Goal: Information Seeking & Learning: Understand process/instructions

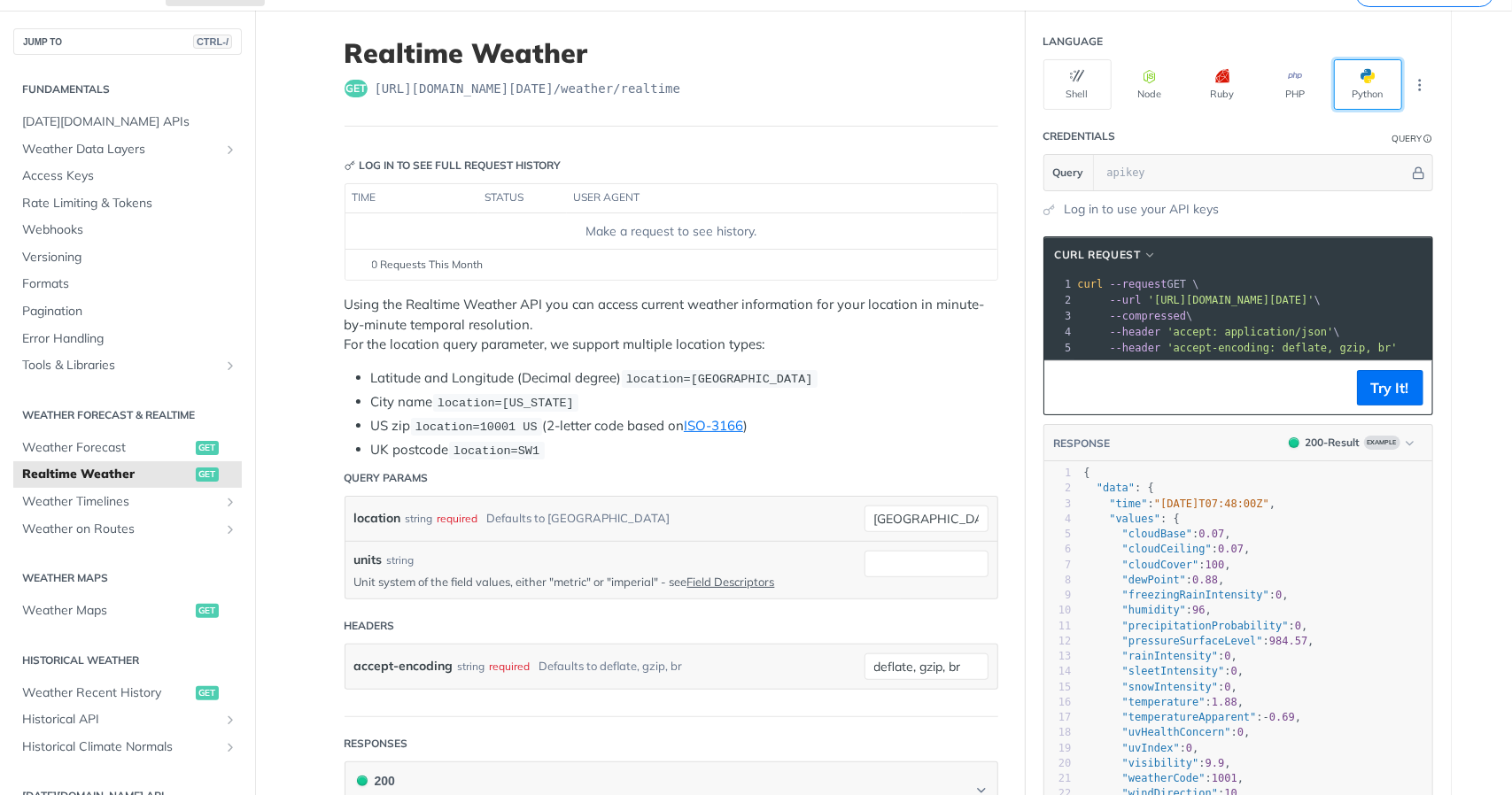
click at [1352, 85] on button "Python" at bounding box center [1367, 84] width 68 height 51
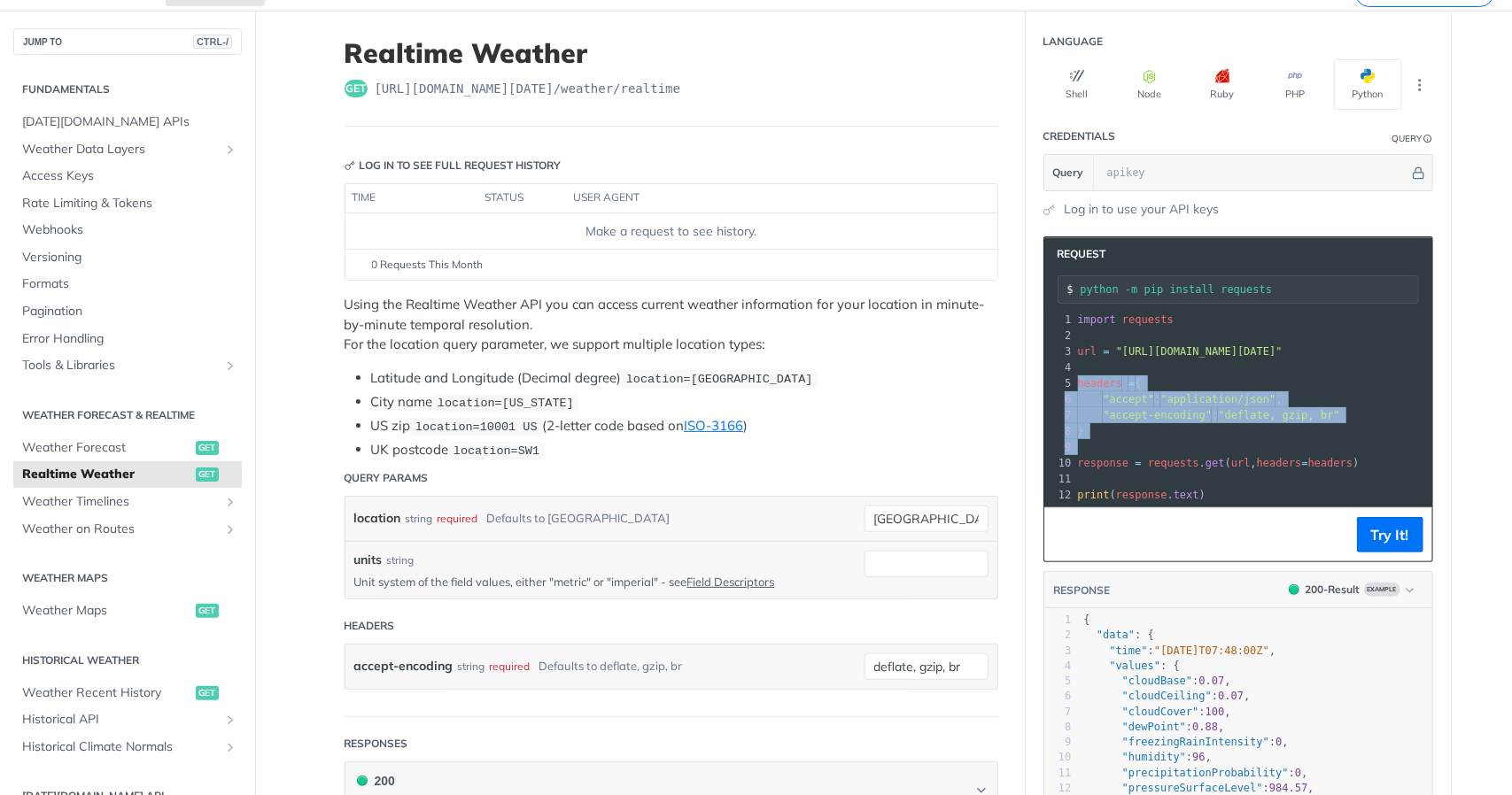
drag, startPoint x: 1152, startPoint y: 437, endPoint x: 1062, endPoint y: 386, distance: 103.4
click at [1075, 386] on div "1 import requests 2 ​ 3 url = "[URL][DOMAIN_NAME][DATE]" 4 ​ 5 headers = { 6 "a…" at bounding box center [1276, 407] width 404 height 191
click at [1191, 411] on span ""accept-encoding"" at bounding box center [1157, 414] width 109 height 12
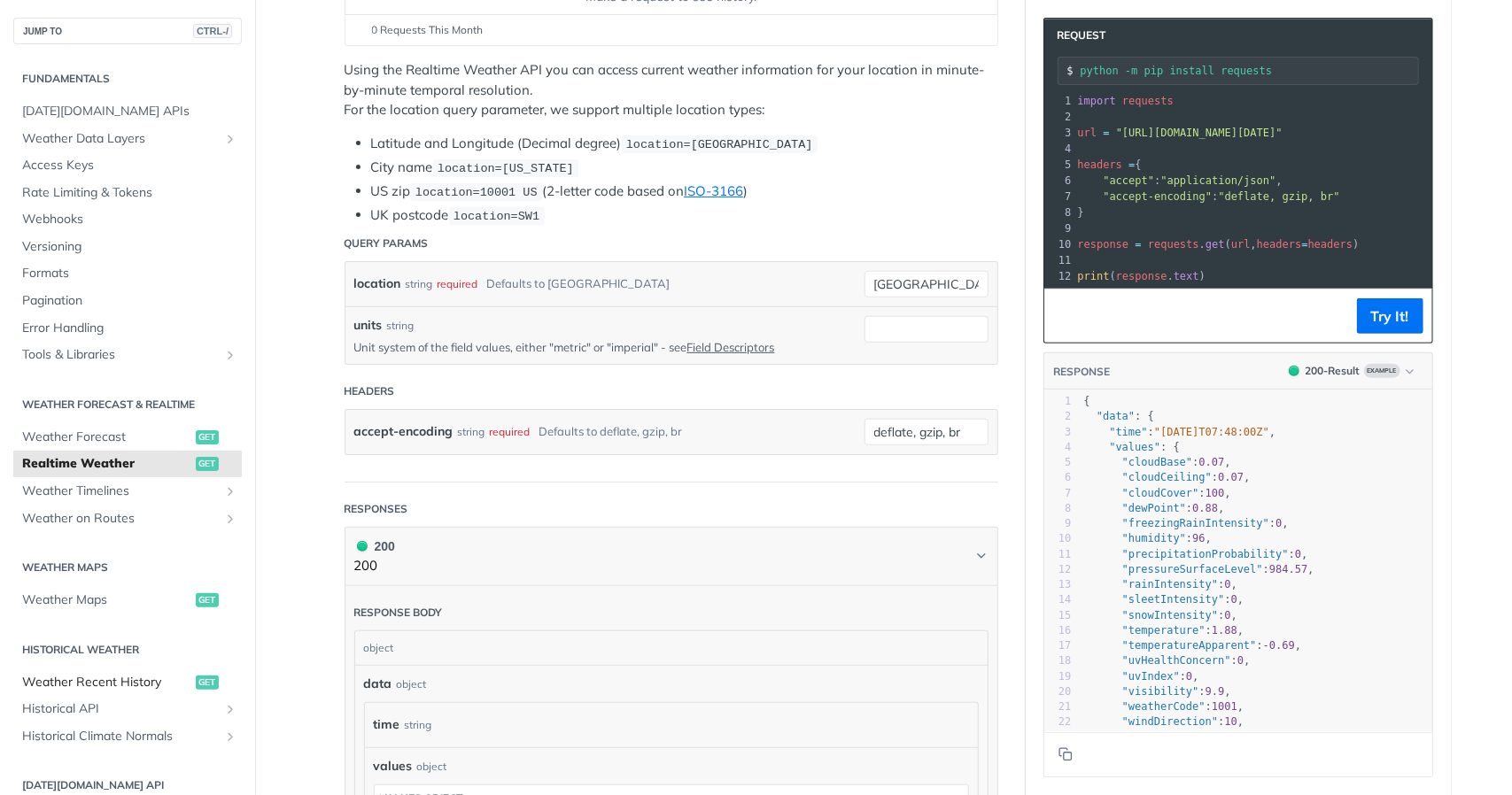
click at [110, 684] on span "Weather Recent History" at bounding box center [106, 682] width 169 height 17
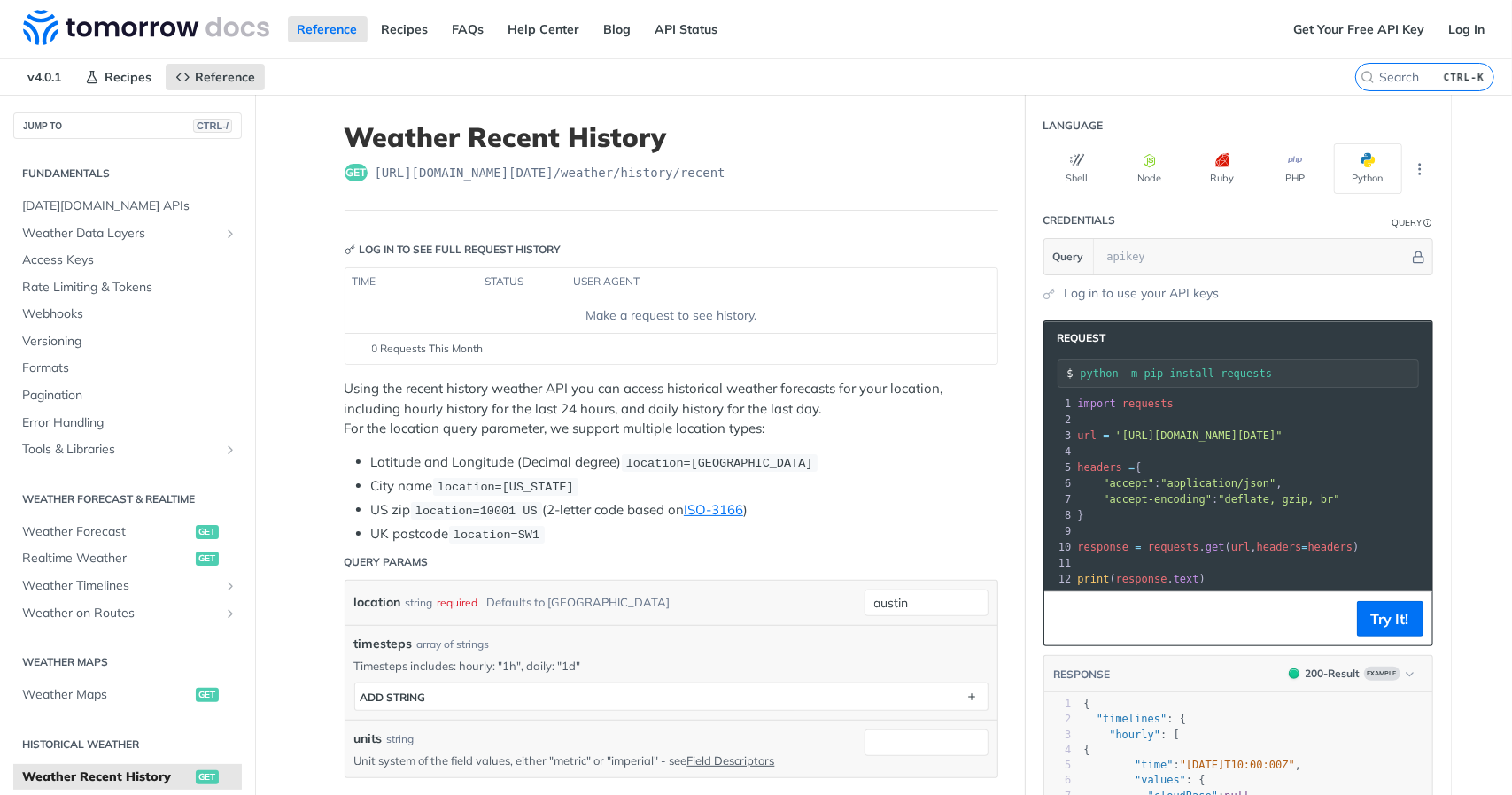
drag, startPoint x: 799, startPoint y: 416, endPoint x: 389, endPoint y: 394, distance: 410.6
click at [389, 394] on p "Using the recent history weather API you can access historical weather forecast…" at bounding box center [671, 409] width 653 height 60
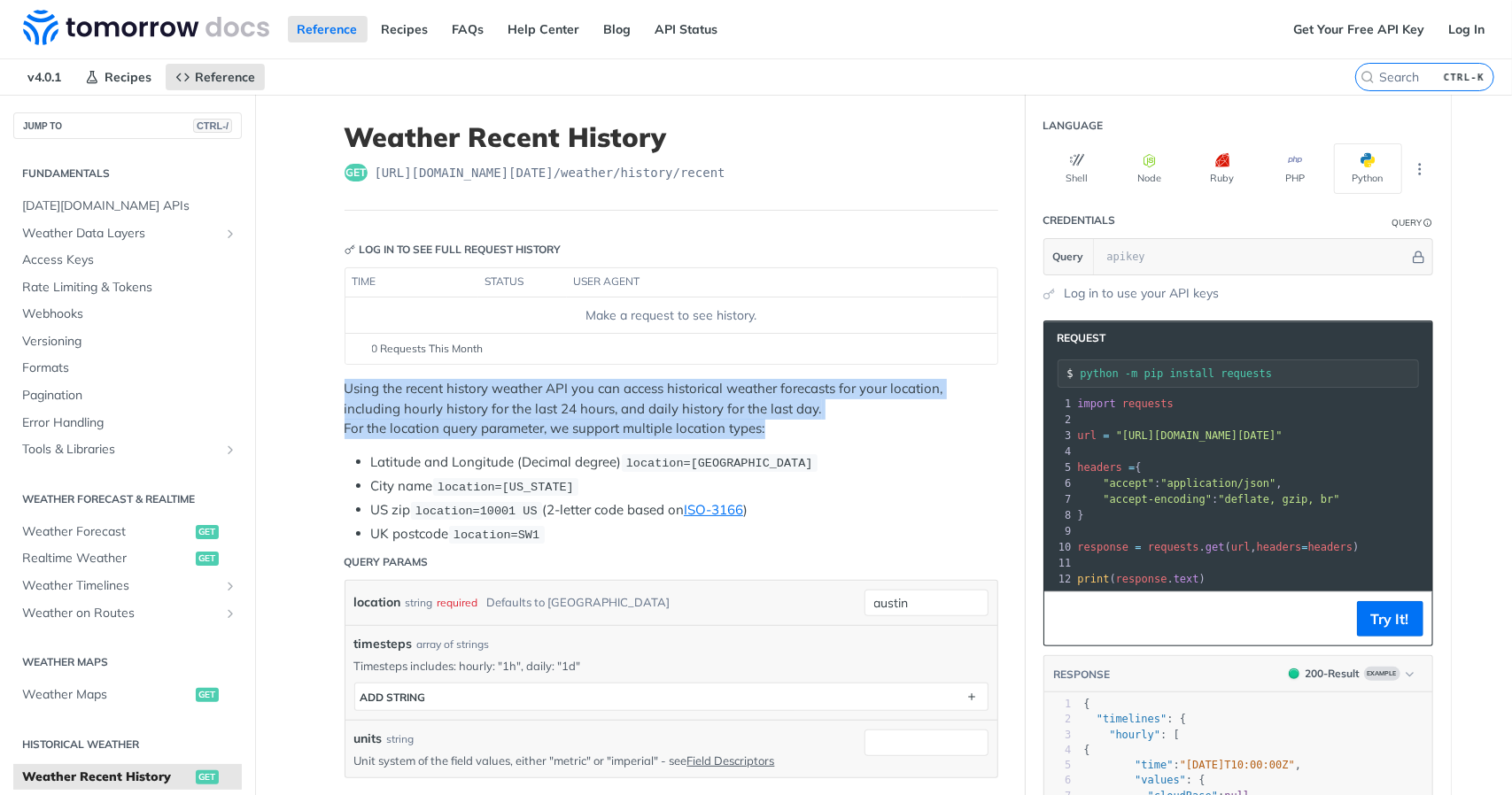
drag, startPoint x: 334, startPoint y: 380, endPoint x: 811, endPoint y: 432, distance: 479.8
